Goal: Task Accomplishment & Management: Manage account settings

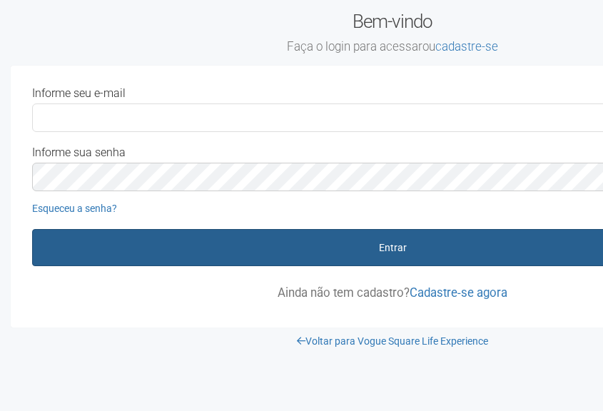
scroll to position [0, 32]
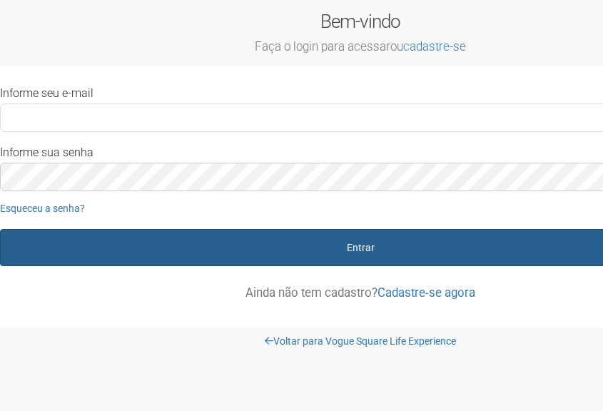
type input "**********"
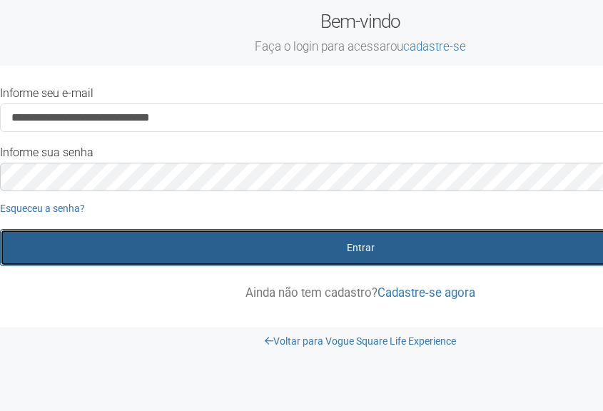
click at [317, 256] on button "Entrar" at bounding box center [360, 247] width 721 height 37
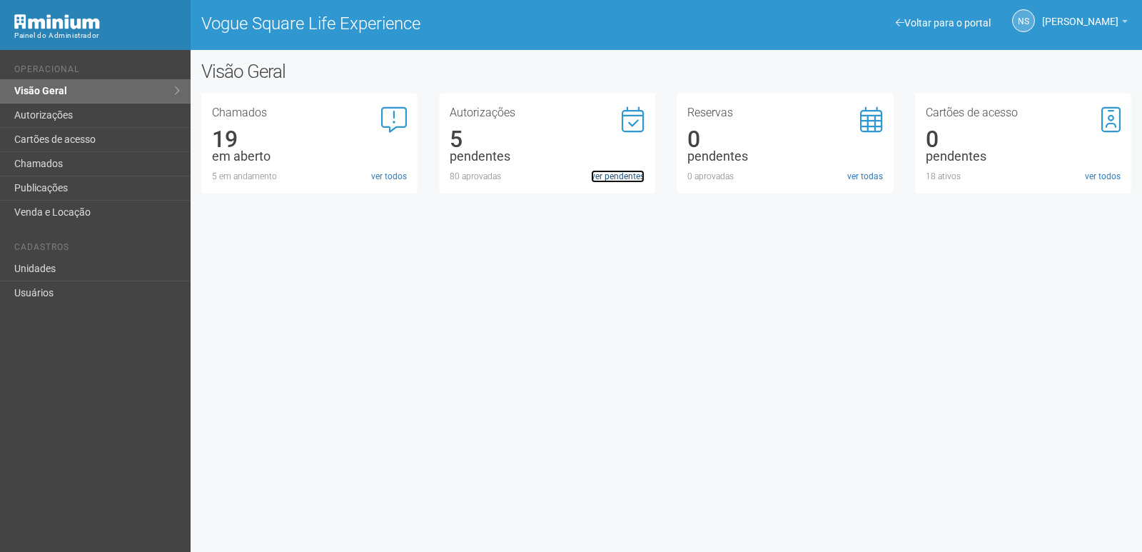
click at [596, 170] on link "ver pendentes" at bounding box center [618, 176] width 54 height 13
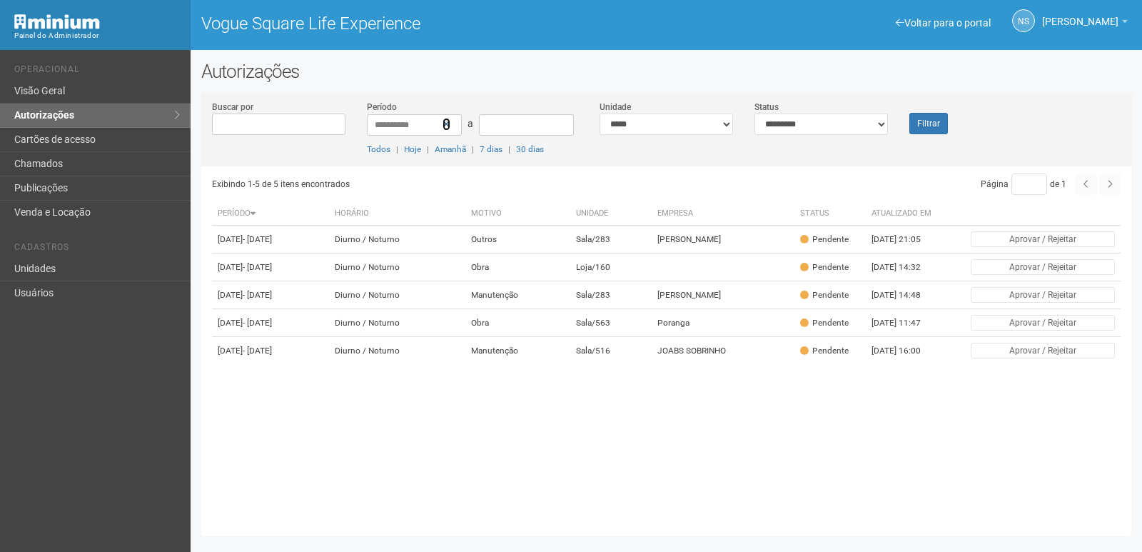
click at [447, 126] on icon at bounding box center [447, 124] width 8 height 10
click at [653, 123] on select "**********" at bounding box center [667, 124] width 134 height 21
click at [648, 129] on select "**********" at bounding box center [667, 124] width 134 height 21
select select "**********"
click at [600, 114] on select "**********" at bounding box center [667, 124] width 134 height 21
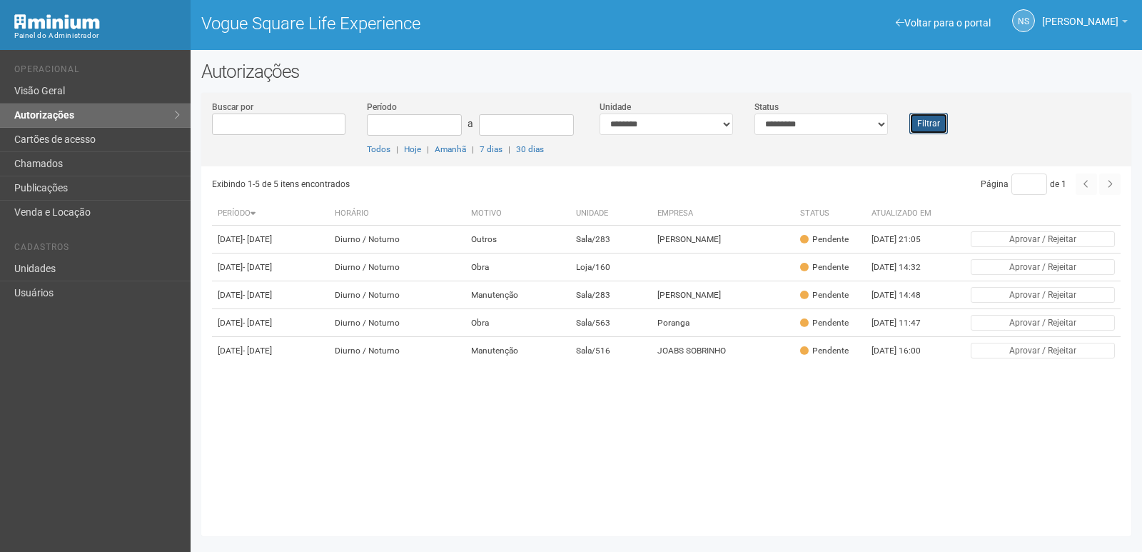
click at [917, 121] on button "Filtrar" at bounding box center [929, 123] width 39 height 21
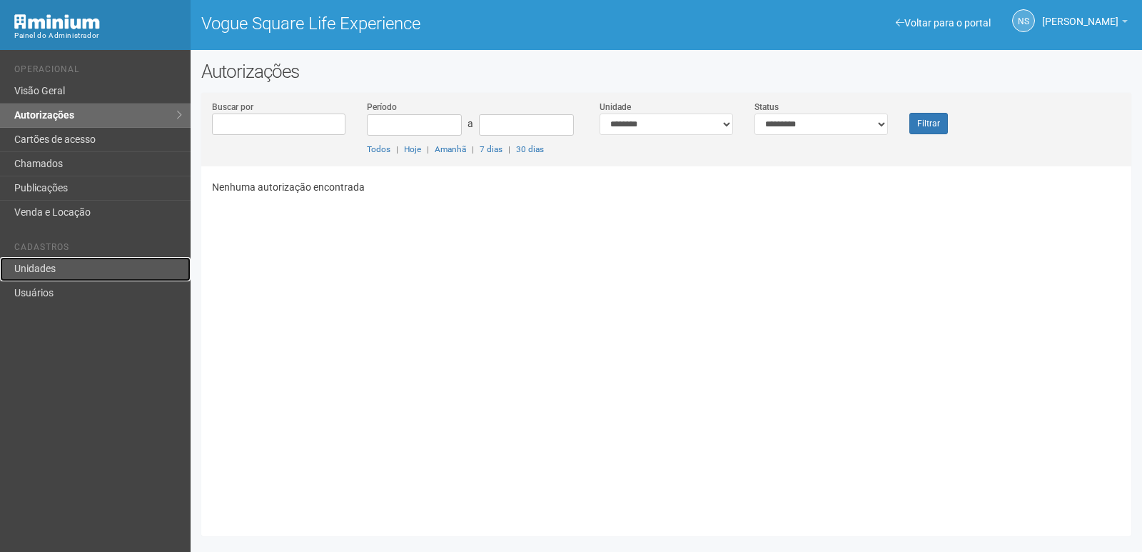
click at [94, 261] on link "Unidades" at bounding box center [95, 269] width 191 height 24
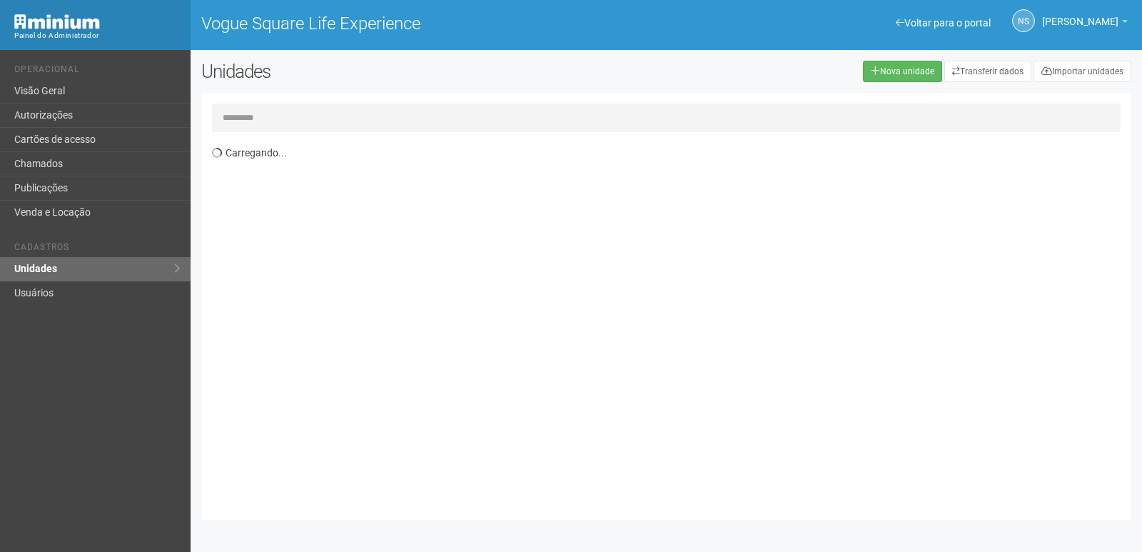
click at [341, 114] on input "text" at bounding box center [666, 118] width 909 height 29
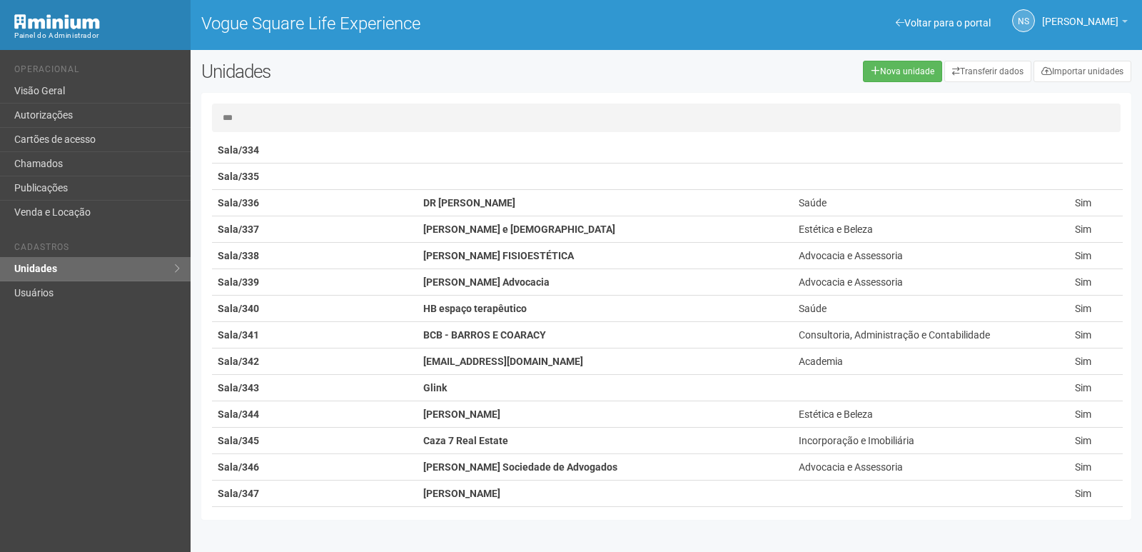
scroll to position [7068, 0]
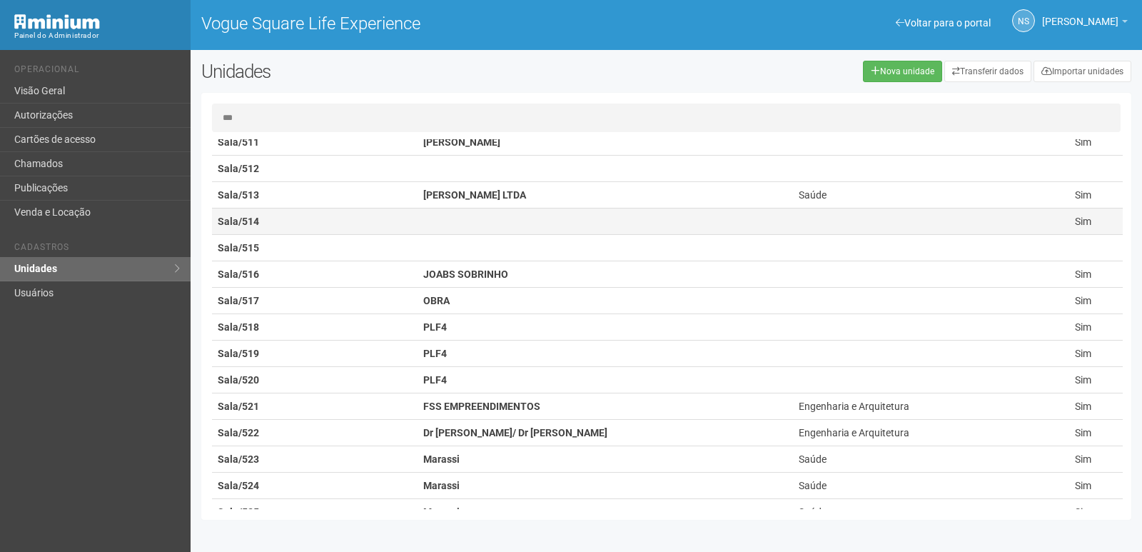
type input "***"
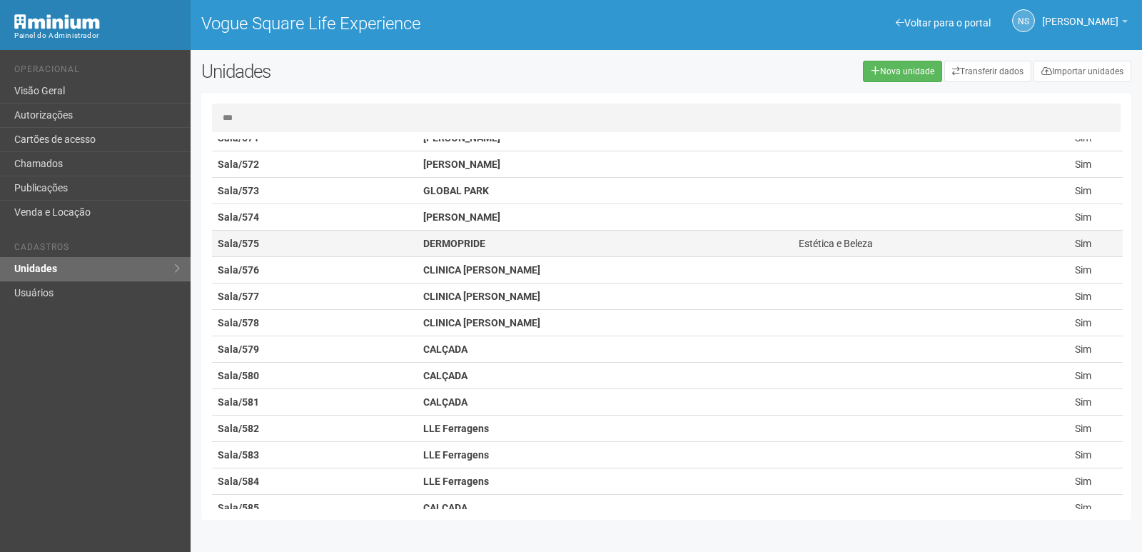
scroll to position [12873, 0]
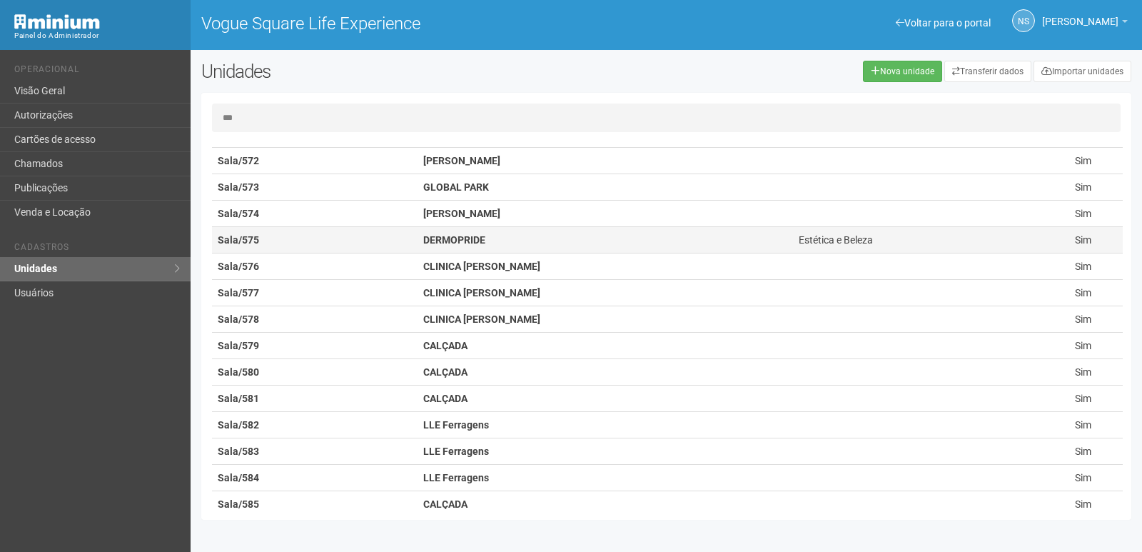
click at [400, 230] on td "Sala/575" at bounding box center [315, 240] width 206 height 26
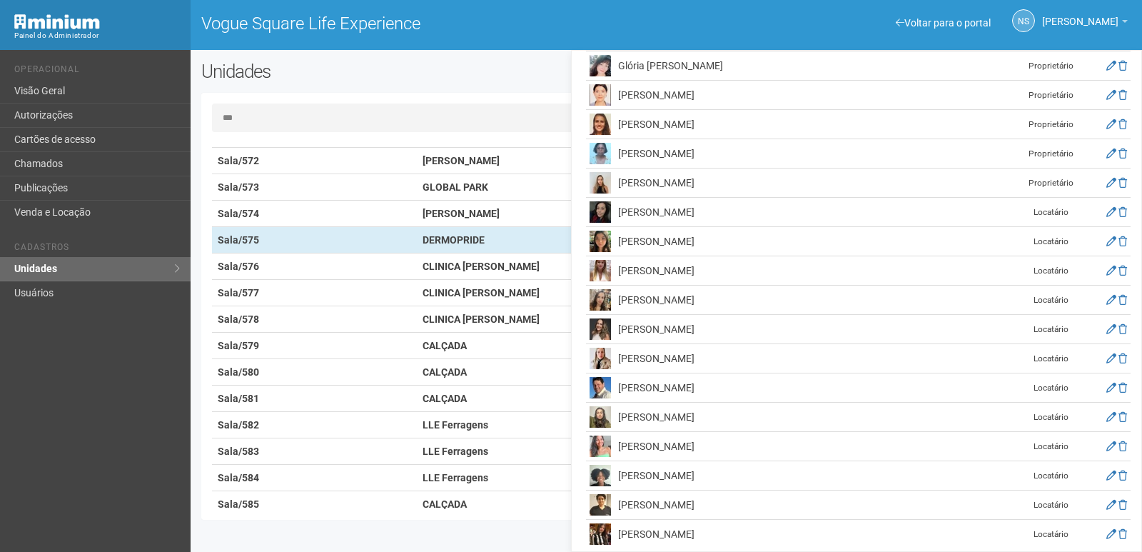
scroll to position [316, 0]
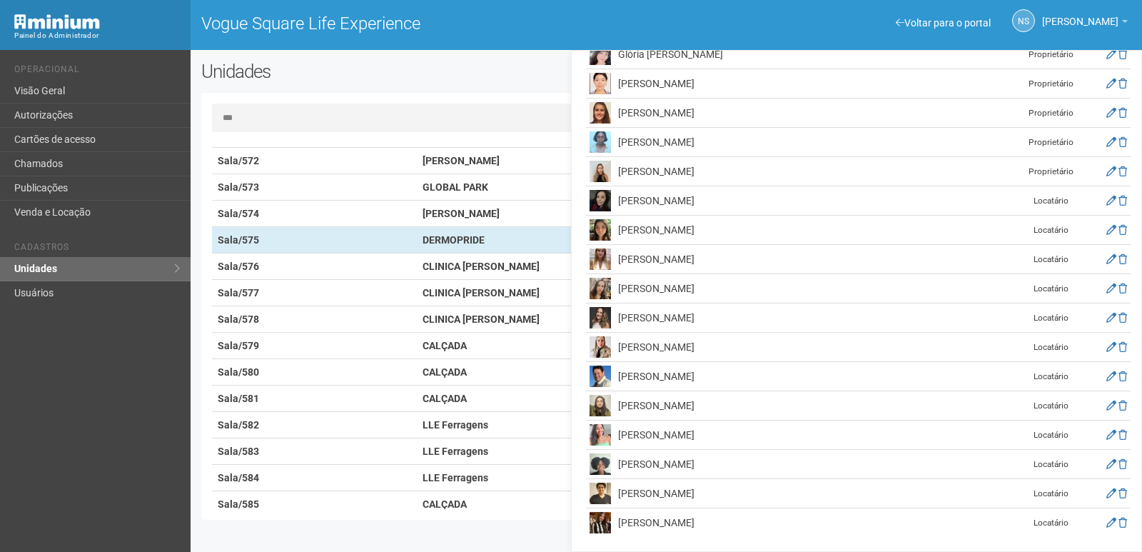
click at [807, 346] on td "Louise pimenta de Castro mota" at bounding box center [766, 347] width 303 height 29
click at [1107, 349] on icon at bounding box center [1112, 347] width 10 height 10
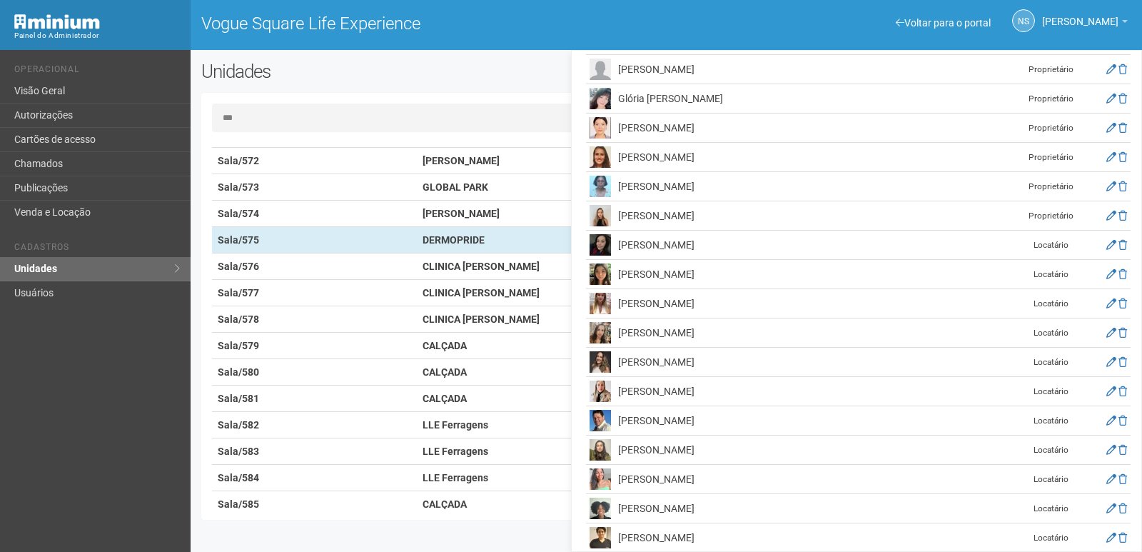
scroll to position [578, 0]
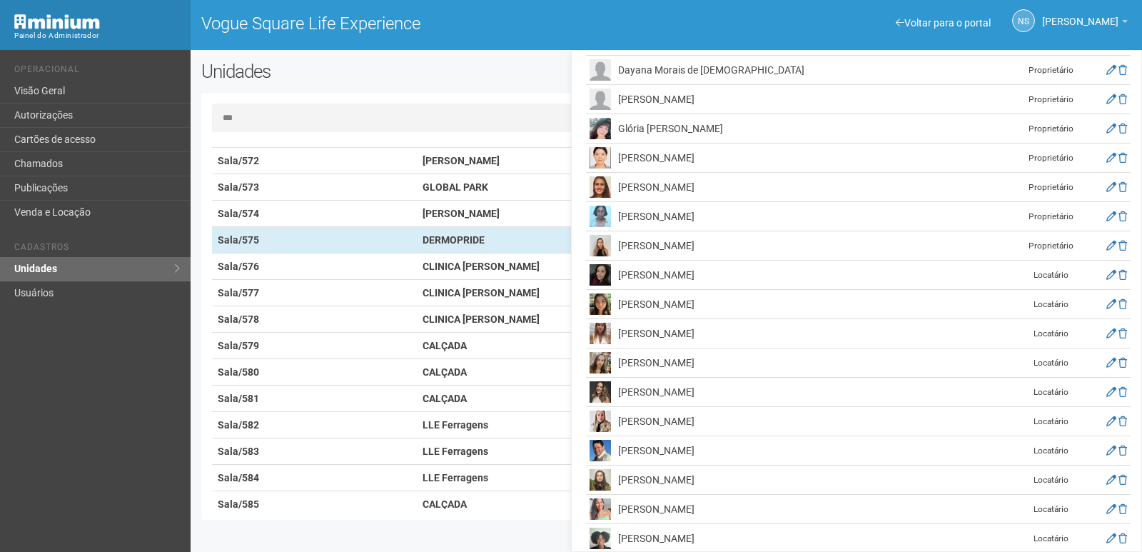
drag, startPoint x: 763, startPoint y: 416, endPoint x: 727, endPoint y: 419, distance: 36.6
click at [735, 417] on td "Louise pimenta de Castro mota" at bounding box center [766, 421] width 303 height 29
drag, startPoint x: 624, startPoint y: 416, endPoint x: 760, endPoint y: 417, distance: 136.4
click at [760, 417] on td "Louise pimenta de Castro mota" at bounding box center [766, 421] width 303 height 29
click at [758, 413] on td "Louise pimenta de Castro mota" at bounding box center [766, 421] width 303 height 29
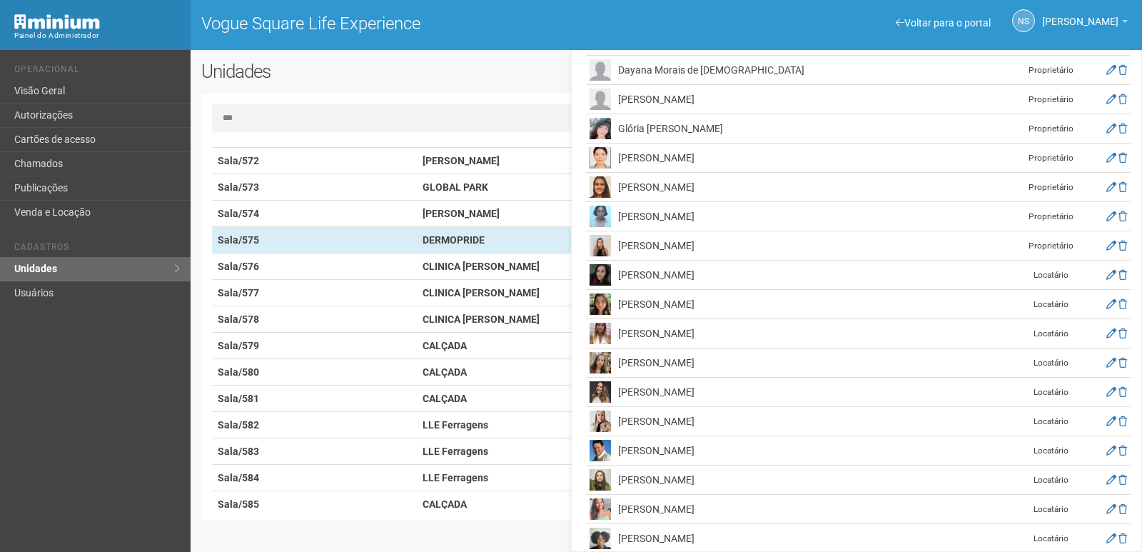
drag, startPoint x: 755, startPoint y: 419, endPoint x: 620, endPoint y: 421, distance: 135.7
click at [594, 430] on tr "Louise pimenta de Castro mota Locatário" at bounding box center [858, 421] width 545 height 29
click at [623, 418] on td "Louise pimenta de Castro mota" at bounding box center [766, 421] width 303 height 29
drag, startPoint x: 618, startPoint y: 419, endPoint x: 759, endPoint y: 421, distance: 140.7
click at [759, 421] on td "Louise pimenta de Castro mota" at bounding box center [766, 421] width 303 height 29
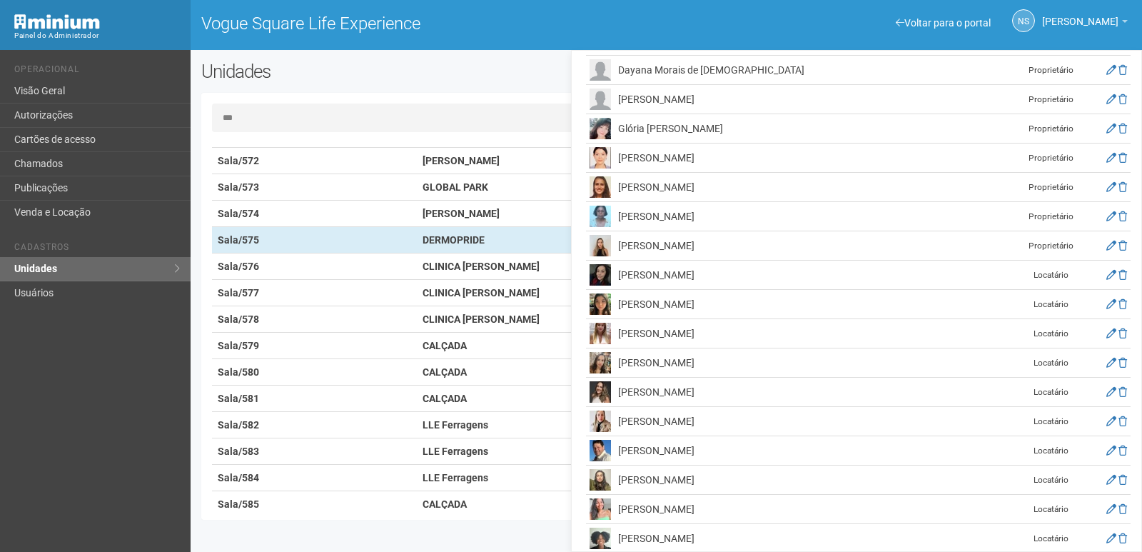
click at [758, 416] on td "Louise pimenta de Castro mota" at bounding box center [766, 421] width 303 height 29
click at [618, 417] on td "Louise pimenta de Castro mota" at bounding box center [766, 421] width 303 height 29
click at [623, 418] on td "Louise pimenta de Castro mota" at bounding box center [766, 421] width 303 height 29
drag, startPoint x: 756, startPoint y: 418, endPoint x: 609, endPoint y: 423, distance: 147.2
click at [609, 423] on tr "Louise pimenta de Castro mota Locatário" at bounding box center [858, 421] width 545 height 29
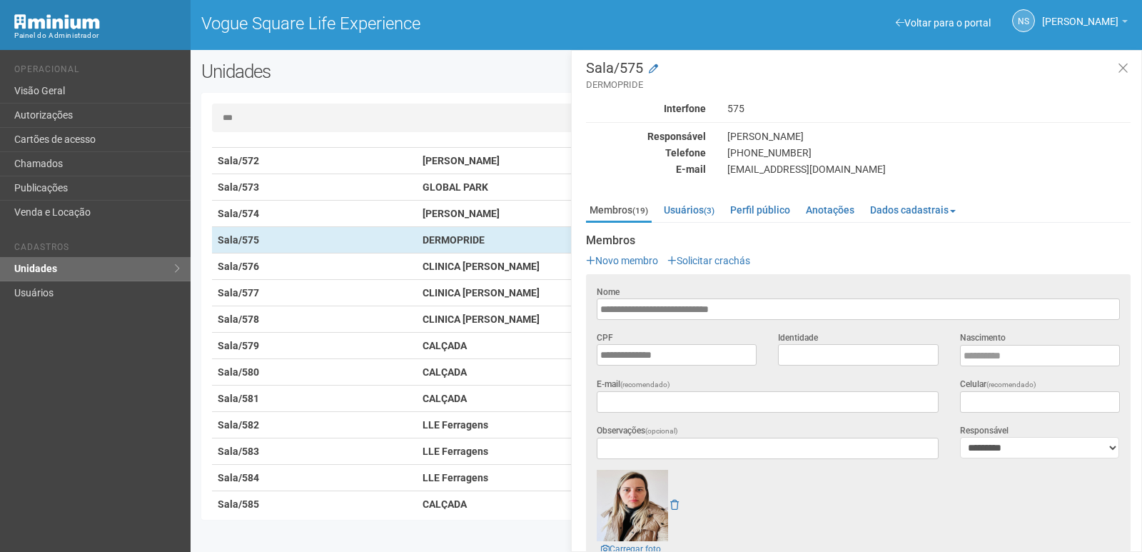
scroll to position [0, 0]
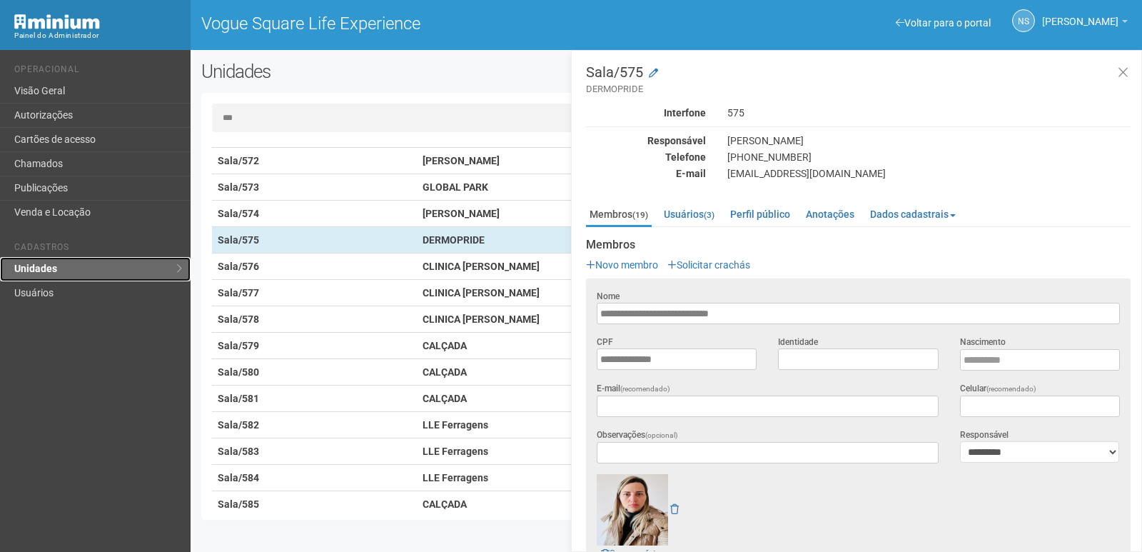
click at [114, 264] on link "Unidades" at bounding box center [95, 269] width 191 height 24
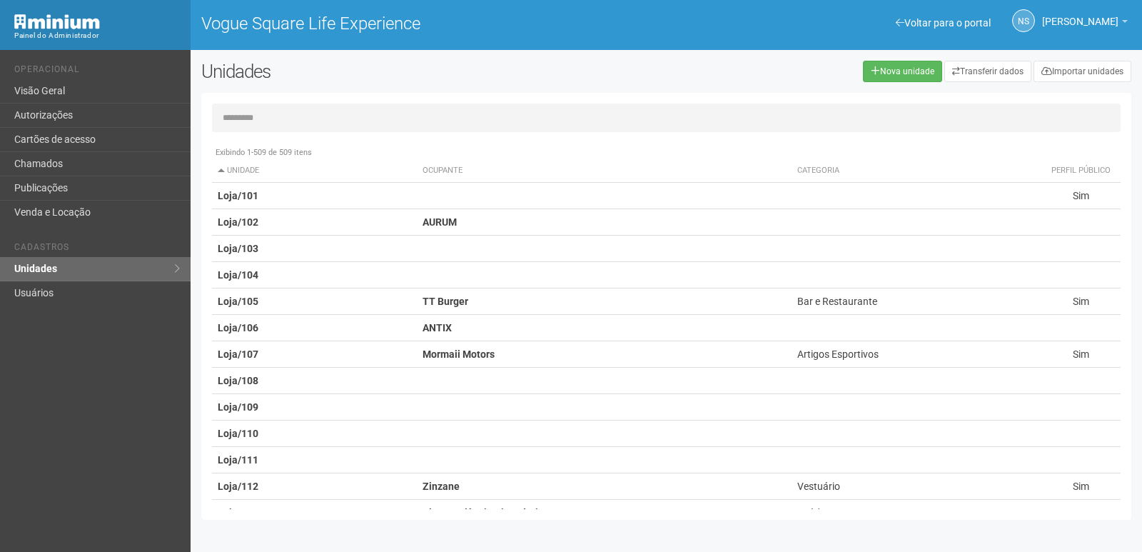
click at [427, 121] on input "text" at bounding box center [666, 118] width 909 height 29
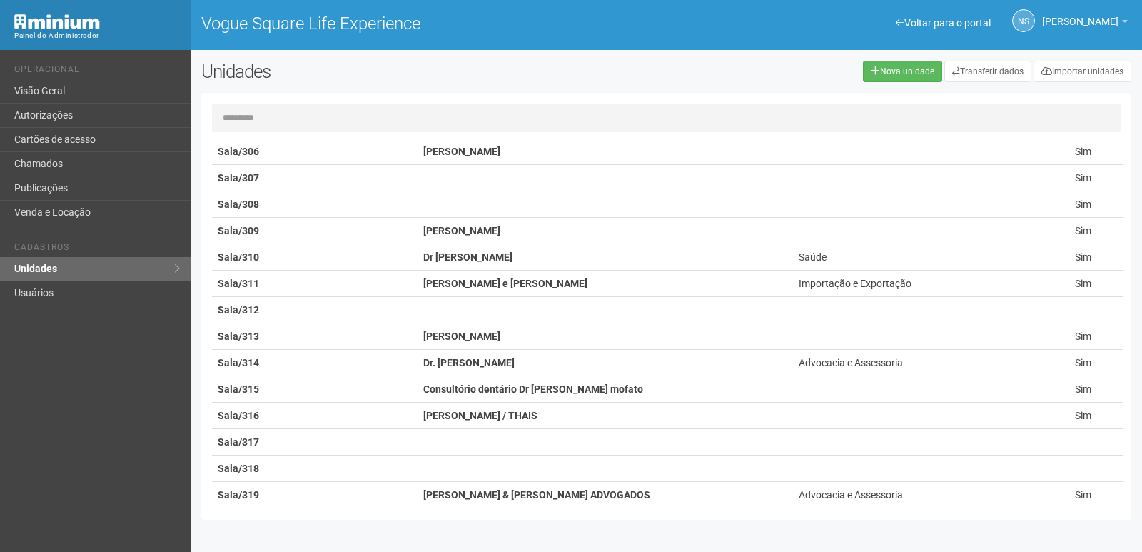
scroll to position [6283, 0]
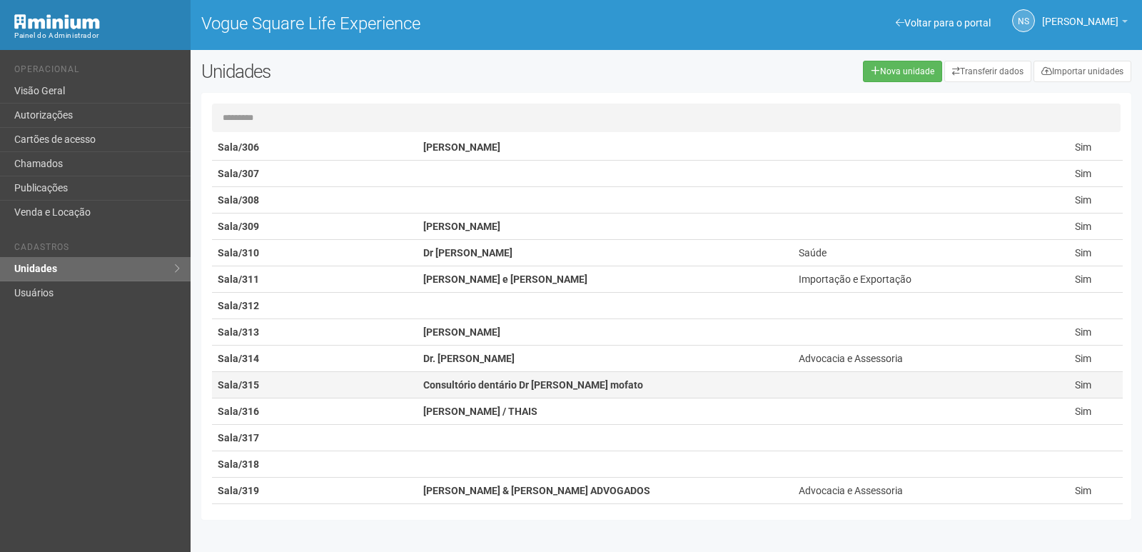
click at [226, 379] on strong "Sala/315" at bounding box center [238, 384] width 41 height 11
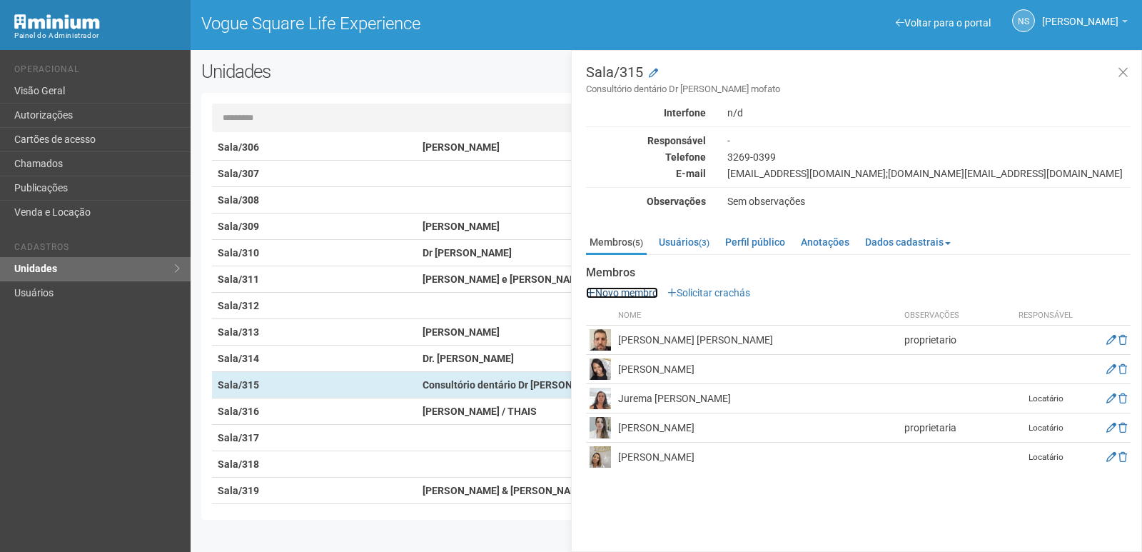
click at [640, 298] on link "Novo membro" at bounding box center [622, 292] width 72 height 11
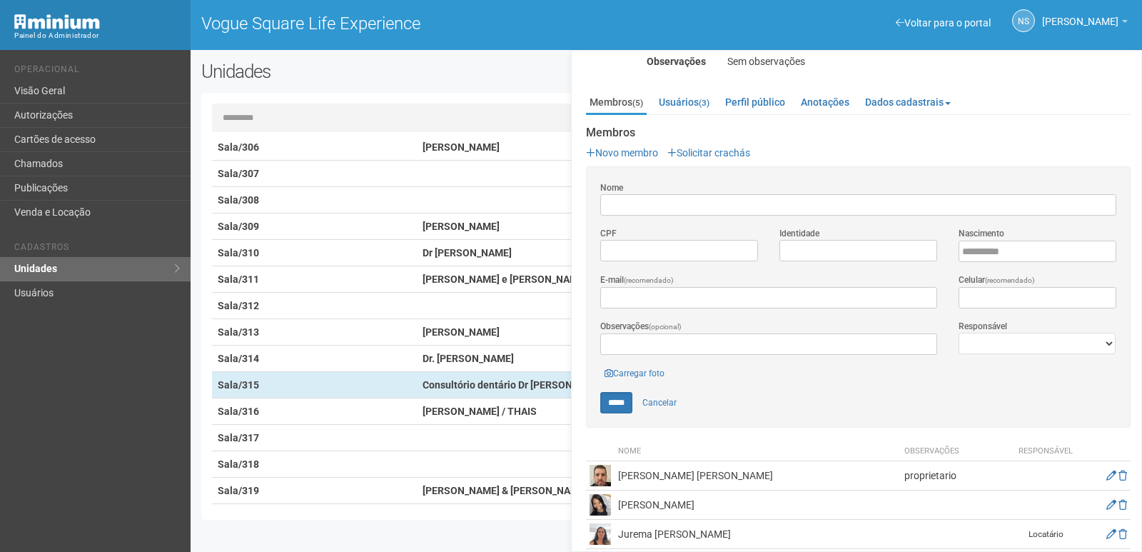
scroll to position [143, 0]
click at [659, 392] on link "Cancelar" at bounding box center [660, 399] width 50 height 21
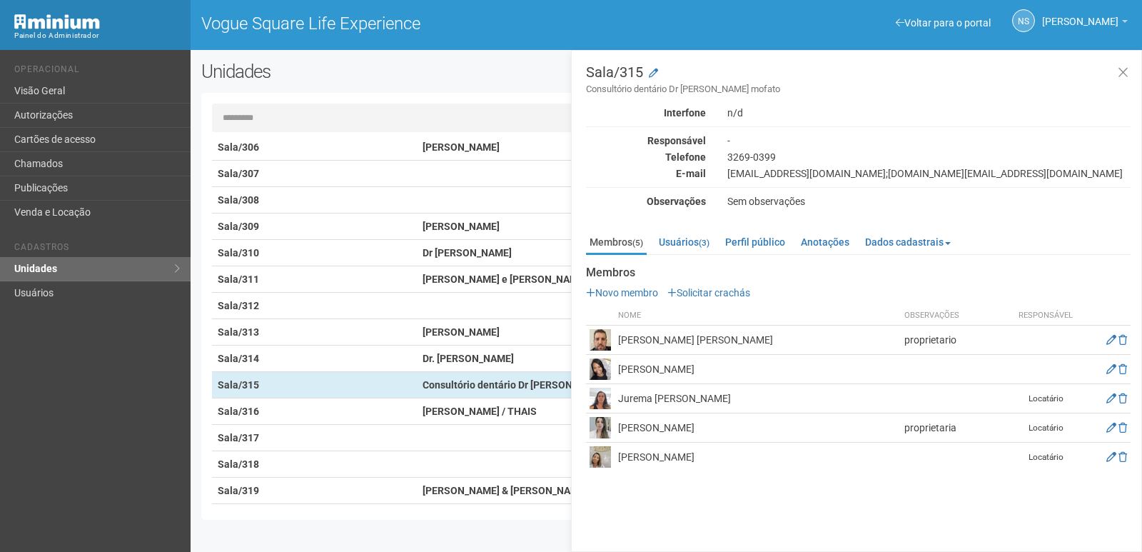
click at [470, 88] on div "Unidades" at bounding box center [389, 77] width 397 height 32
